Goal: Information Seeking & Learning: Learn about a topic

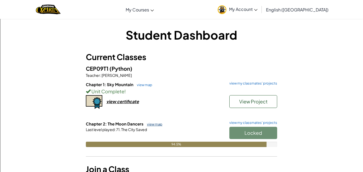
click at [149, 124] on link "view map" at bounding box center [153, 124] width 18 height 4
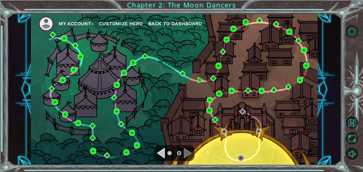
click at [217, 120] on img at bounding box center [215, 120] width 6 height 6
